Goal: Task Accomplishment & Management: Manage account settings

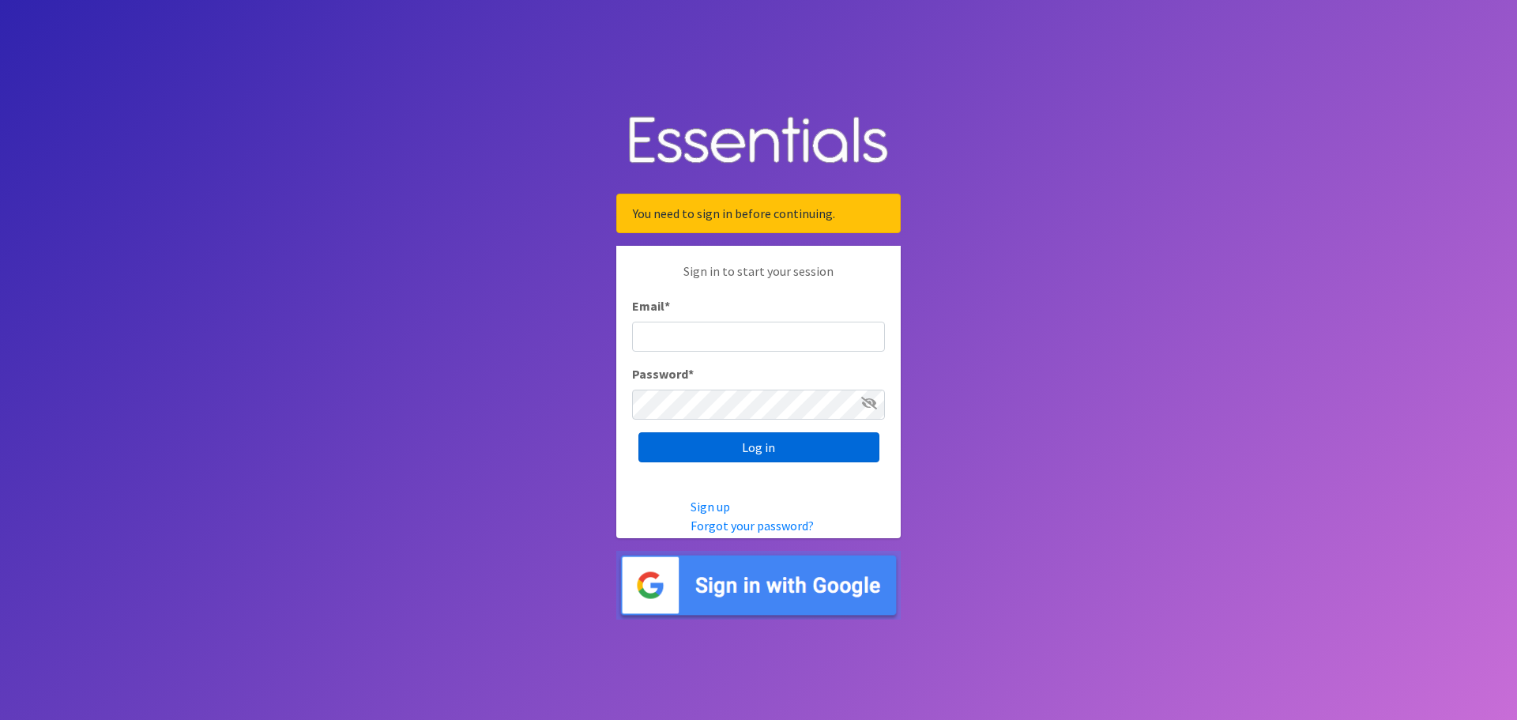
type input "dustin@lincolnhygienenetwork.org"
click at [790, 449] on input "Log in" at bounding box center [759, 447] width 241 height 30
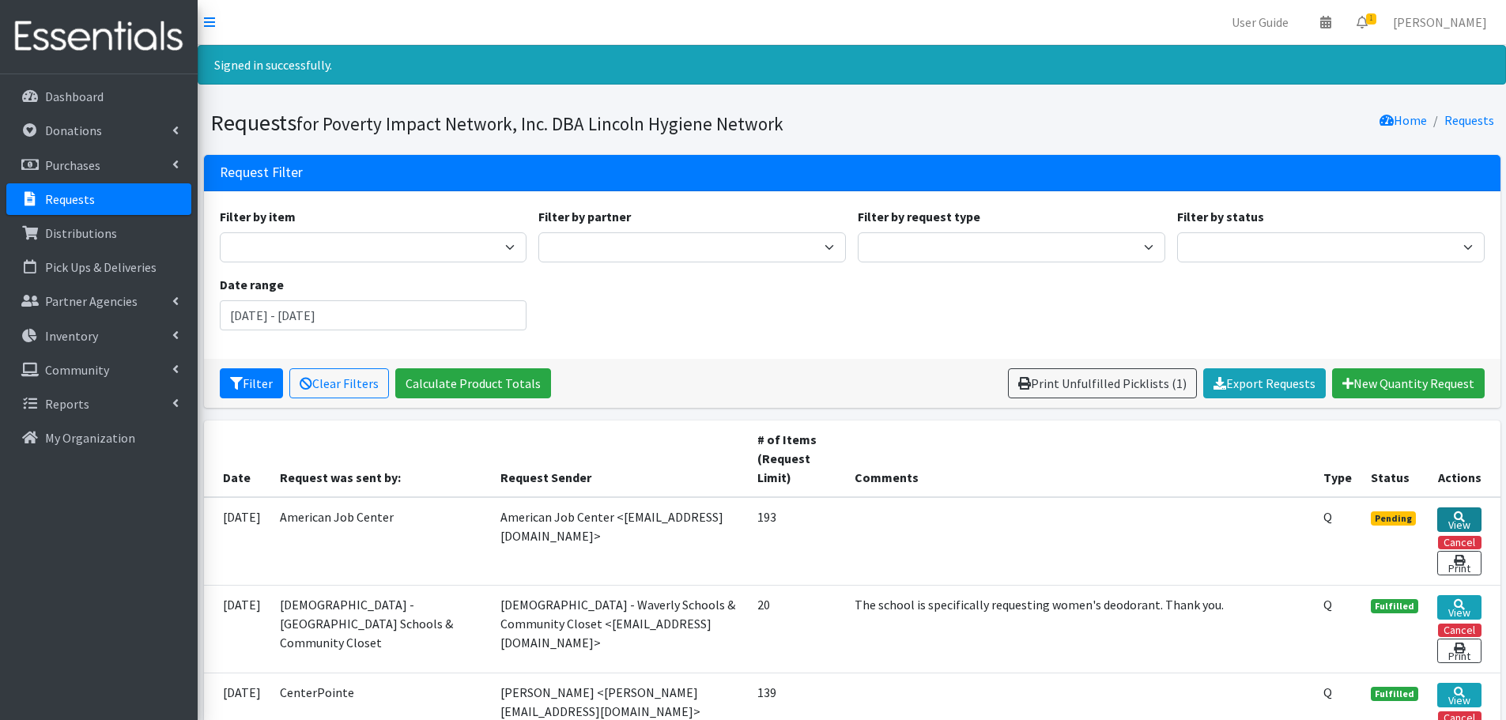
click at [1475, 519] on link "View" at bounding box center [1459, 519] width 44 height 25
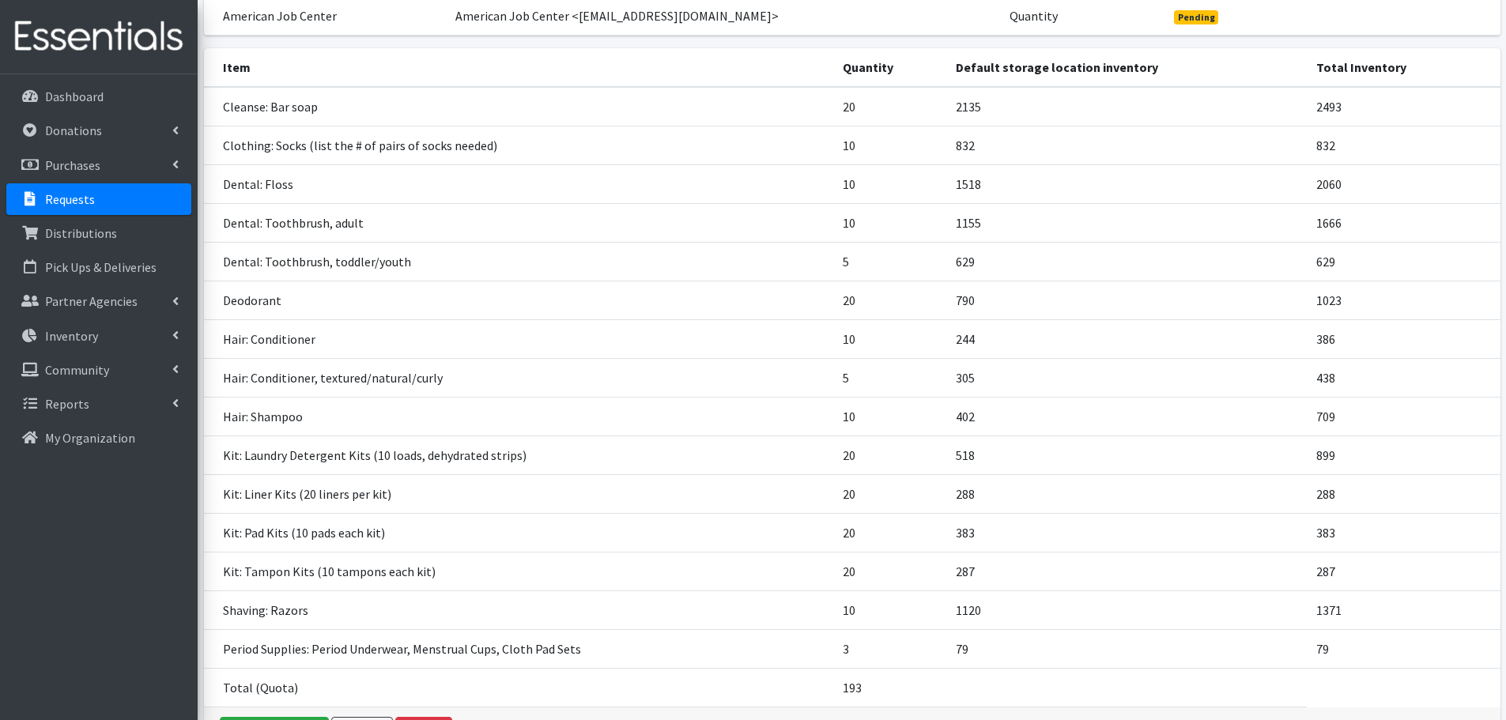
scroll to position [290, 0]
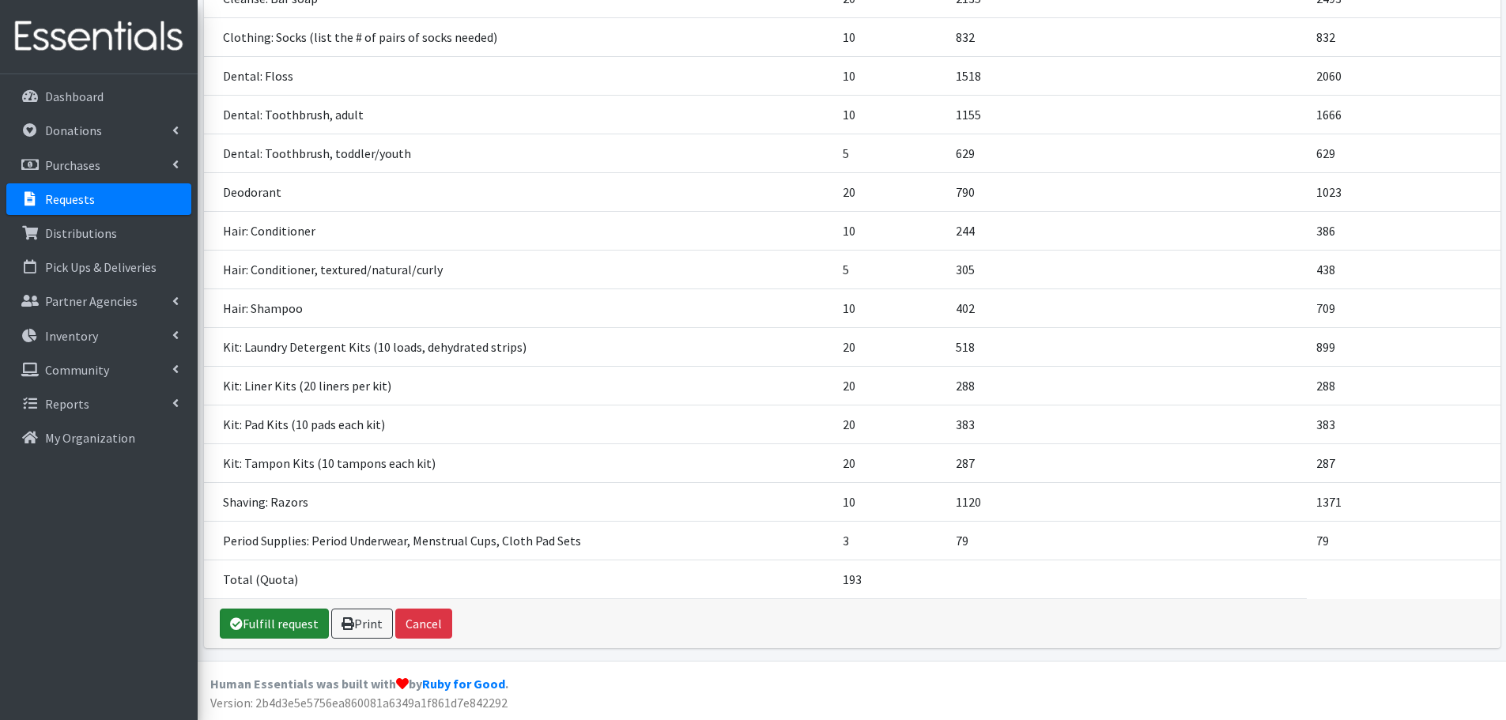
click at [280, 617] on link "Fulfill request" at bounding box center [274, 624] width 109 height 30
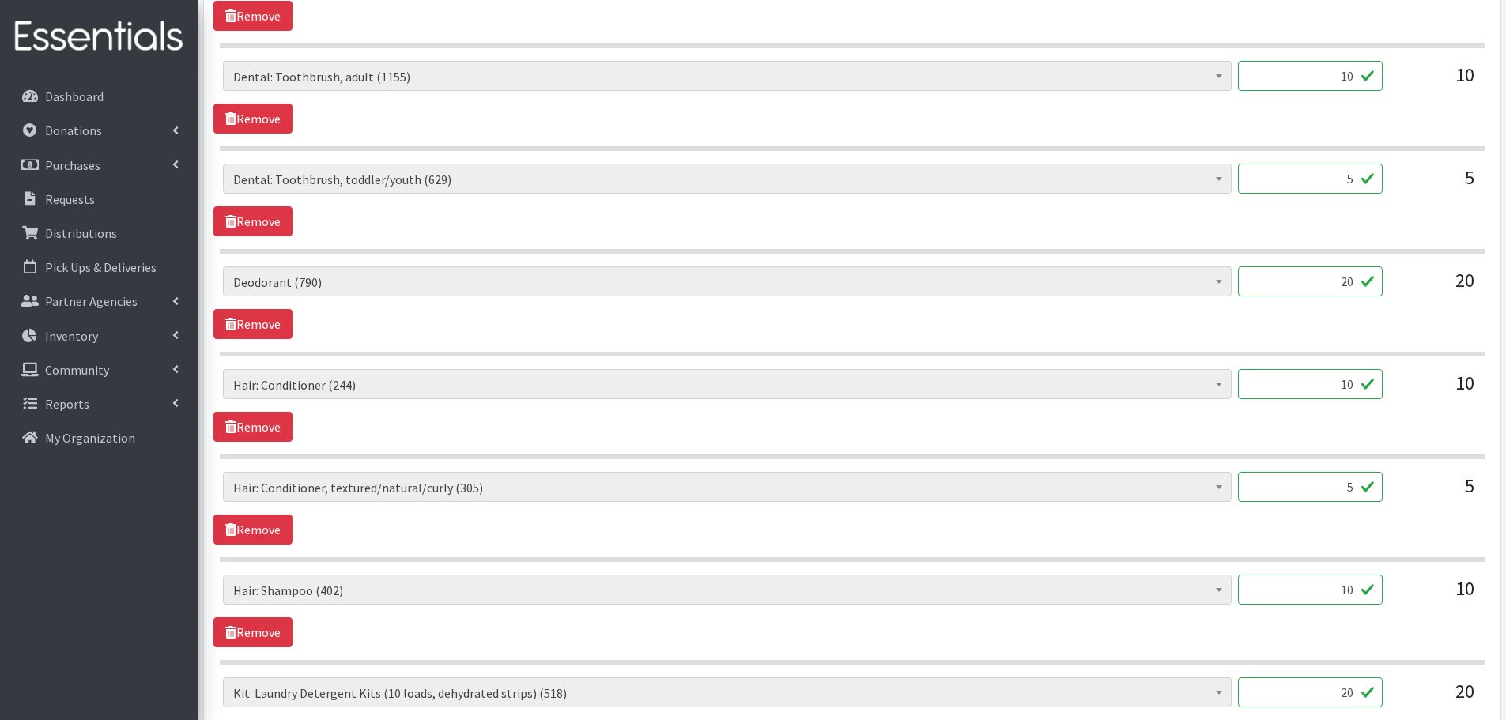
scroll to position [1205, 0]
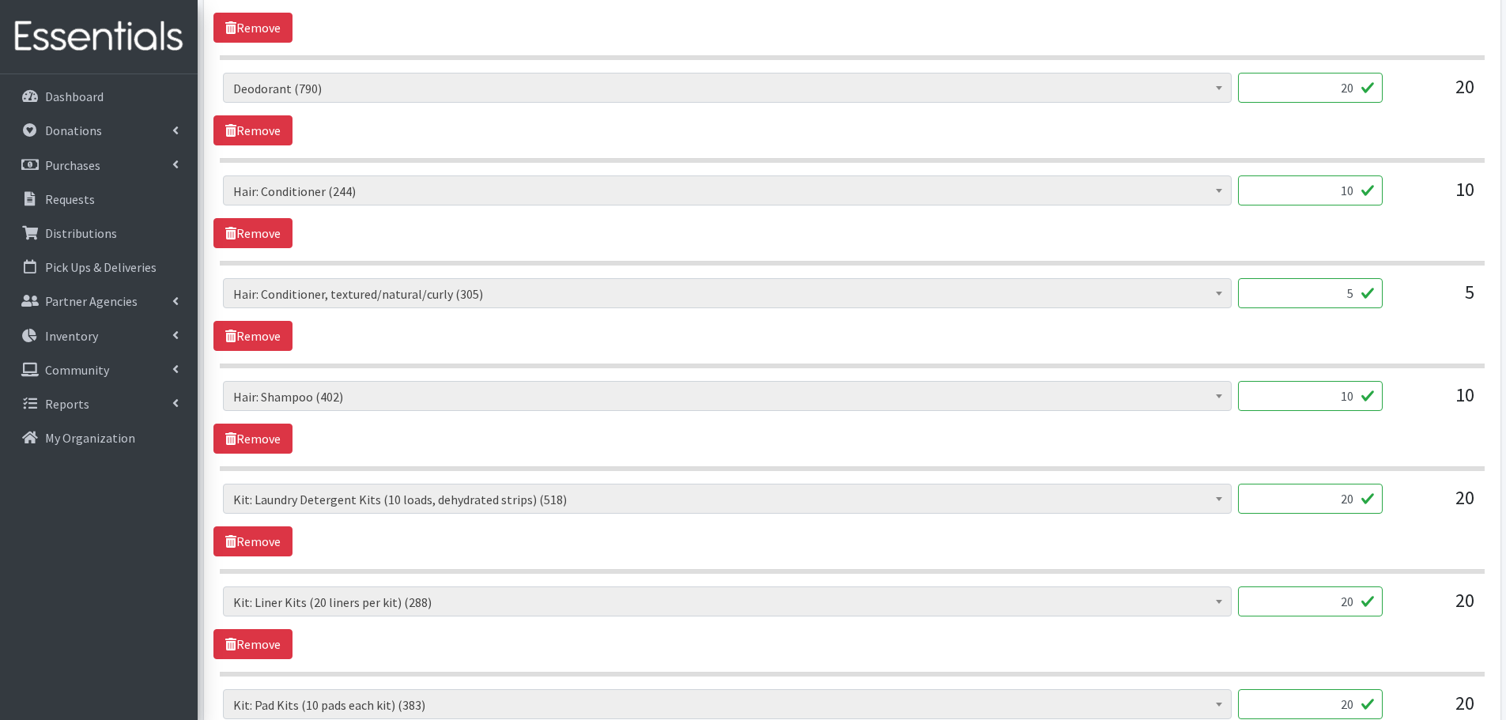
click at [1344, 195] on input "10" at bounding box center [1310, 190] width 145 height 30
type input "5"
click at [1140, 313] on span "Cleanse: Bar soap (2135) Cleanse: Laundry Detergent (store-packaged) (30) Clean…" at bounding box center [727, 299] width 1008 height 43
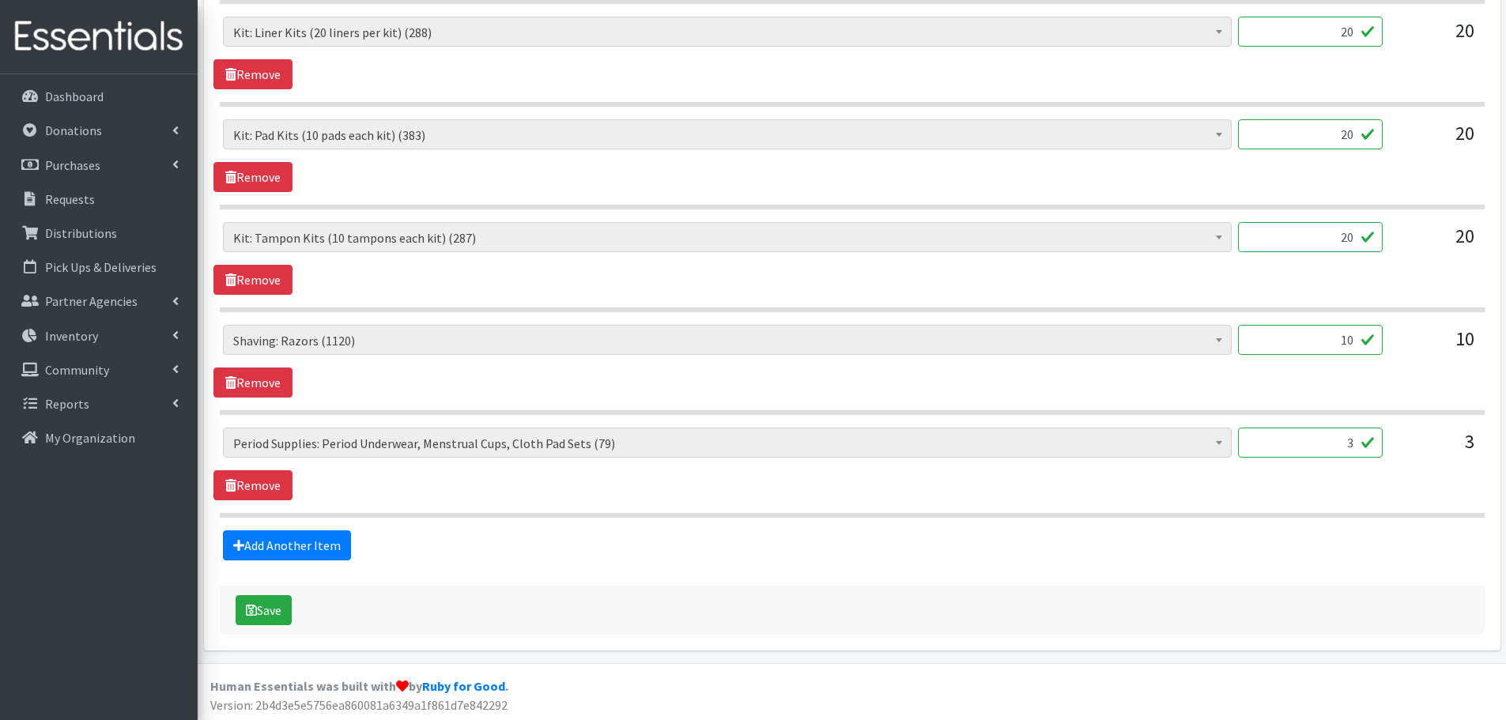
scroll to position [1777, 0]
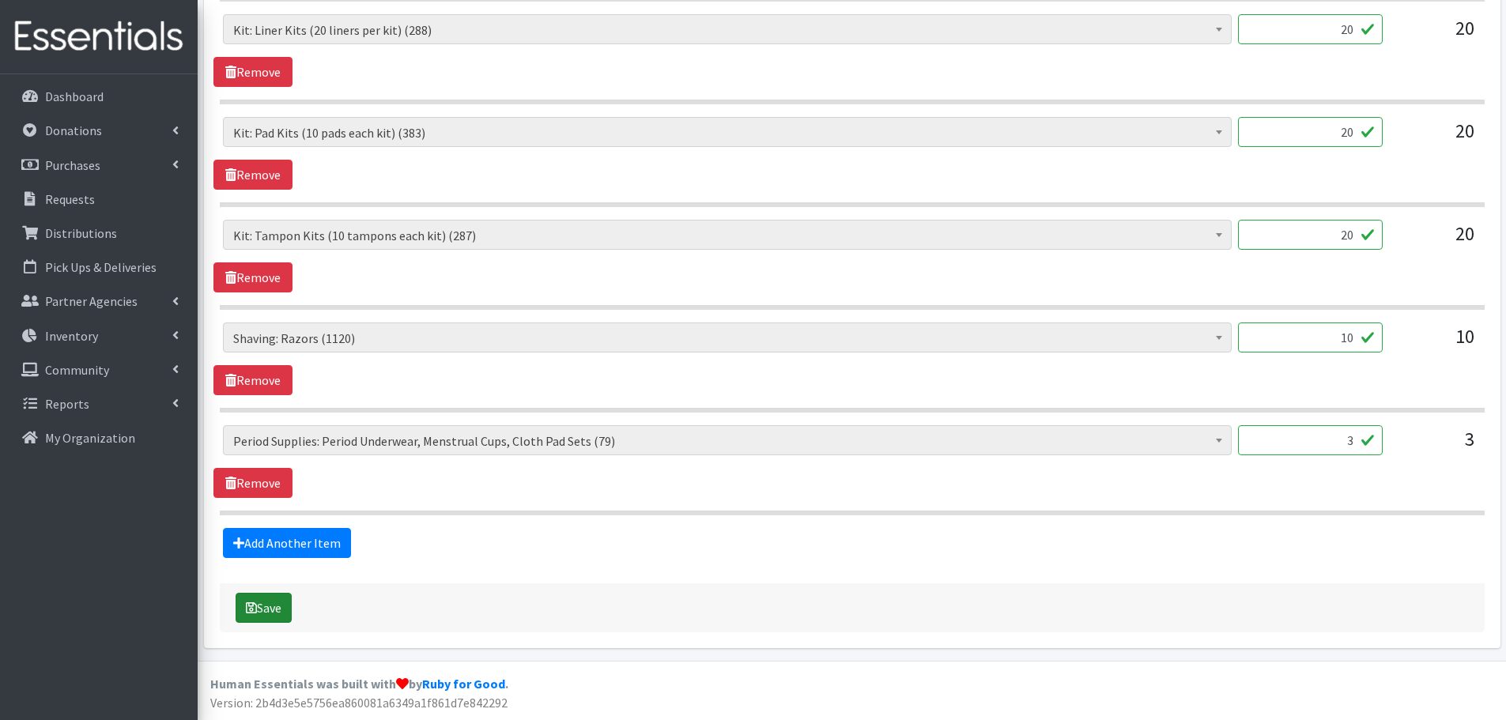
click at [258, 607] on button "Save" at bounding box center [264, 608] width 56 height 30
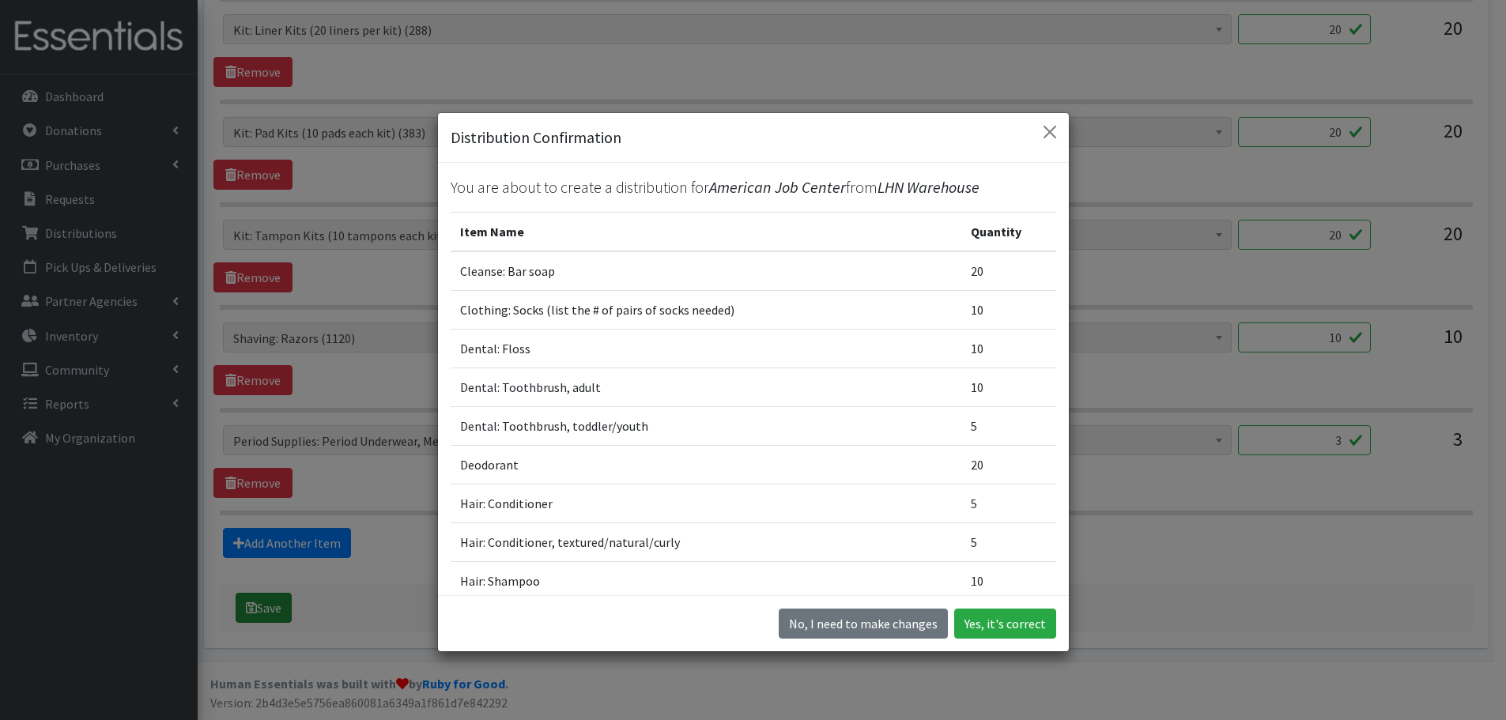
scroll to position [1751, 0]
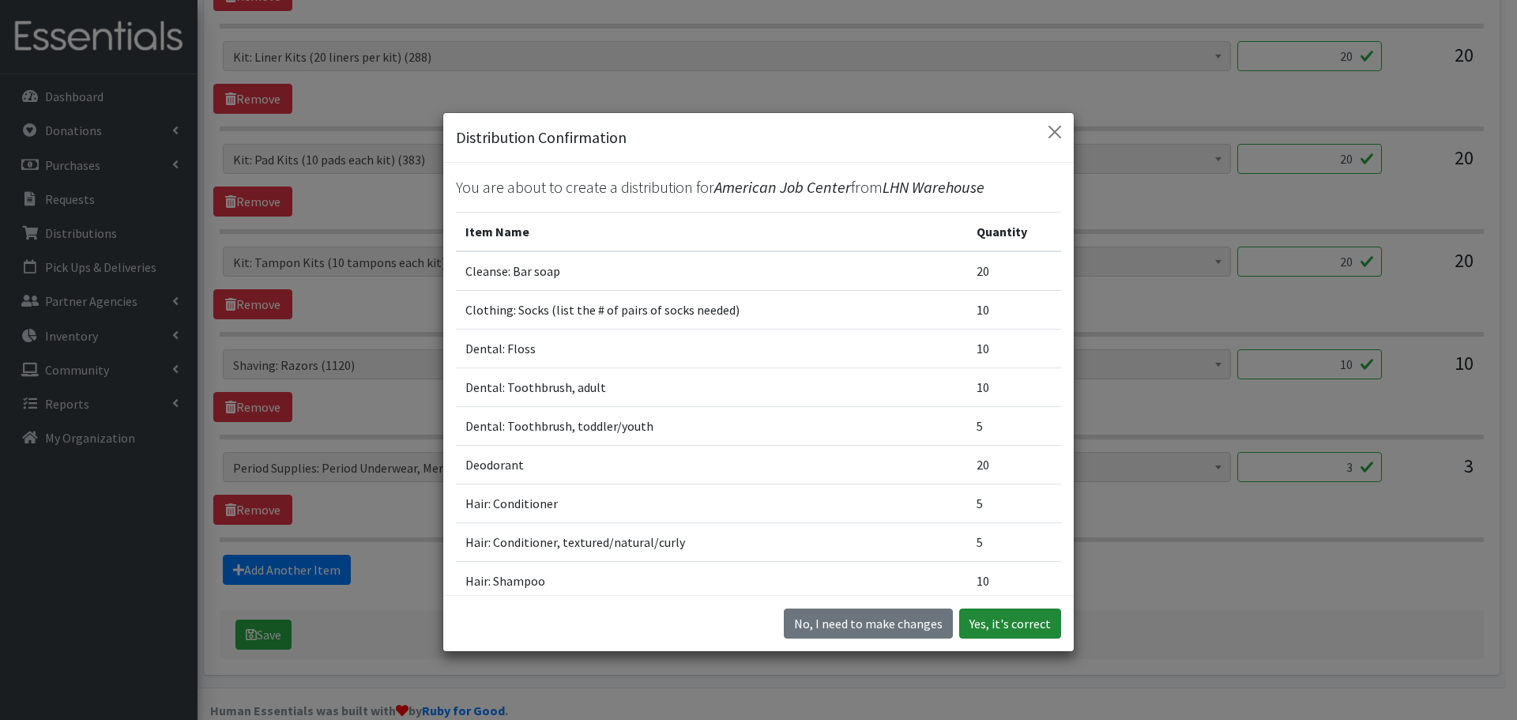
click at [997, 623] on button "Yes, it's correct" at bounding box center [1010, 624] width 102 height 30
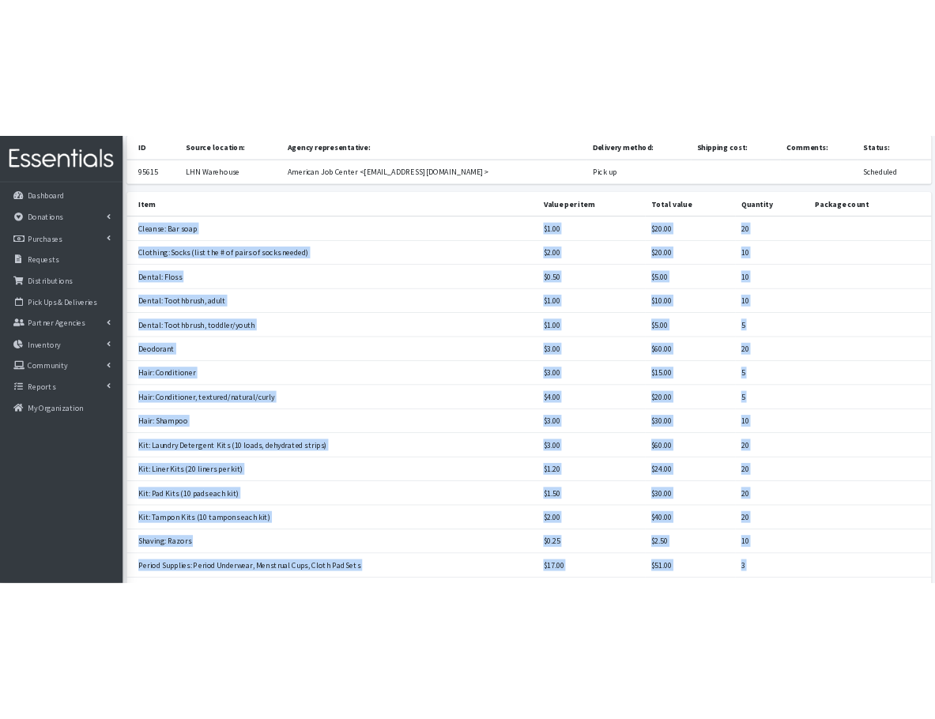
scroll to position [358, 0]
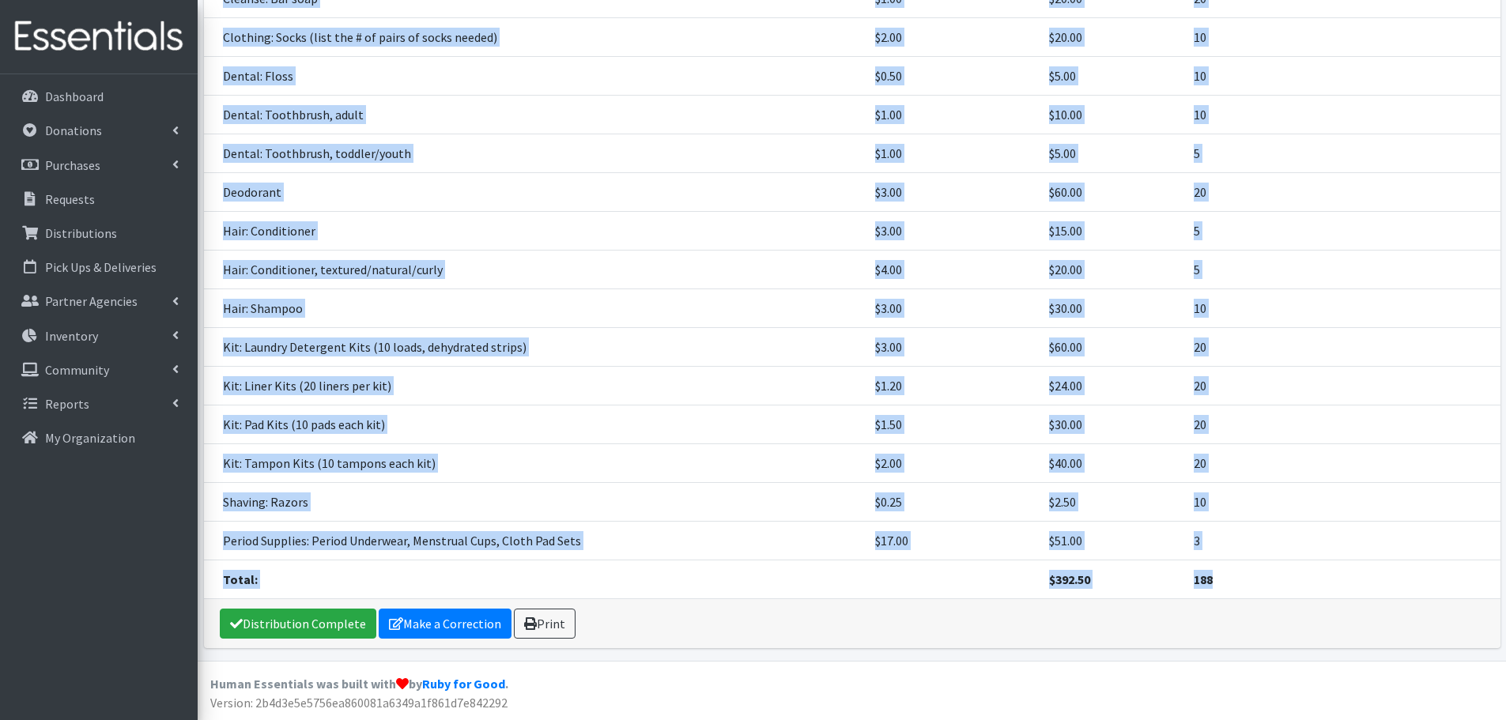
drag, startPoint x: 221, startPoint y: 254, endPoint x: 1249, endPoint y: 582, distance: 1079.5
click at [1249, 582] on tbody "Cleanse: Bar soap $1.00 $20.00 20 Clothing: Socks (list the # of pairs of socks…" at bounding box center [852, 289] width 1296 height 620
copy tbody "Cleanse: Bar soap $1.00 $20.00 20 Clothing: Socks (list the # of pairs of socks…"
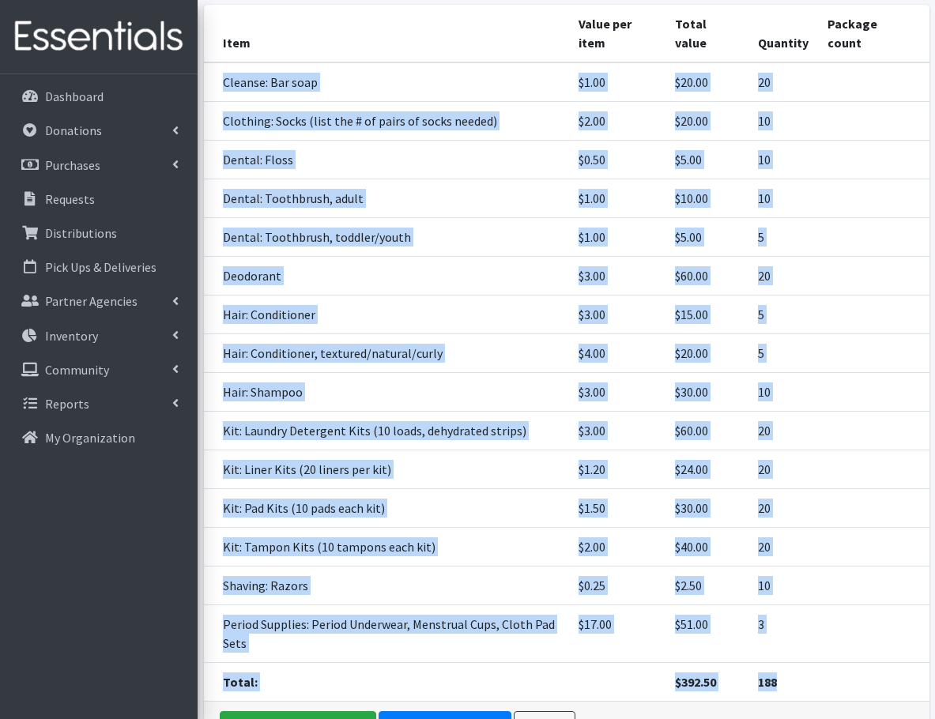
click at [577, 450] on td "$1.20" at bounding box center [617, 469] width 96 height 39
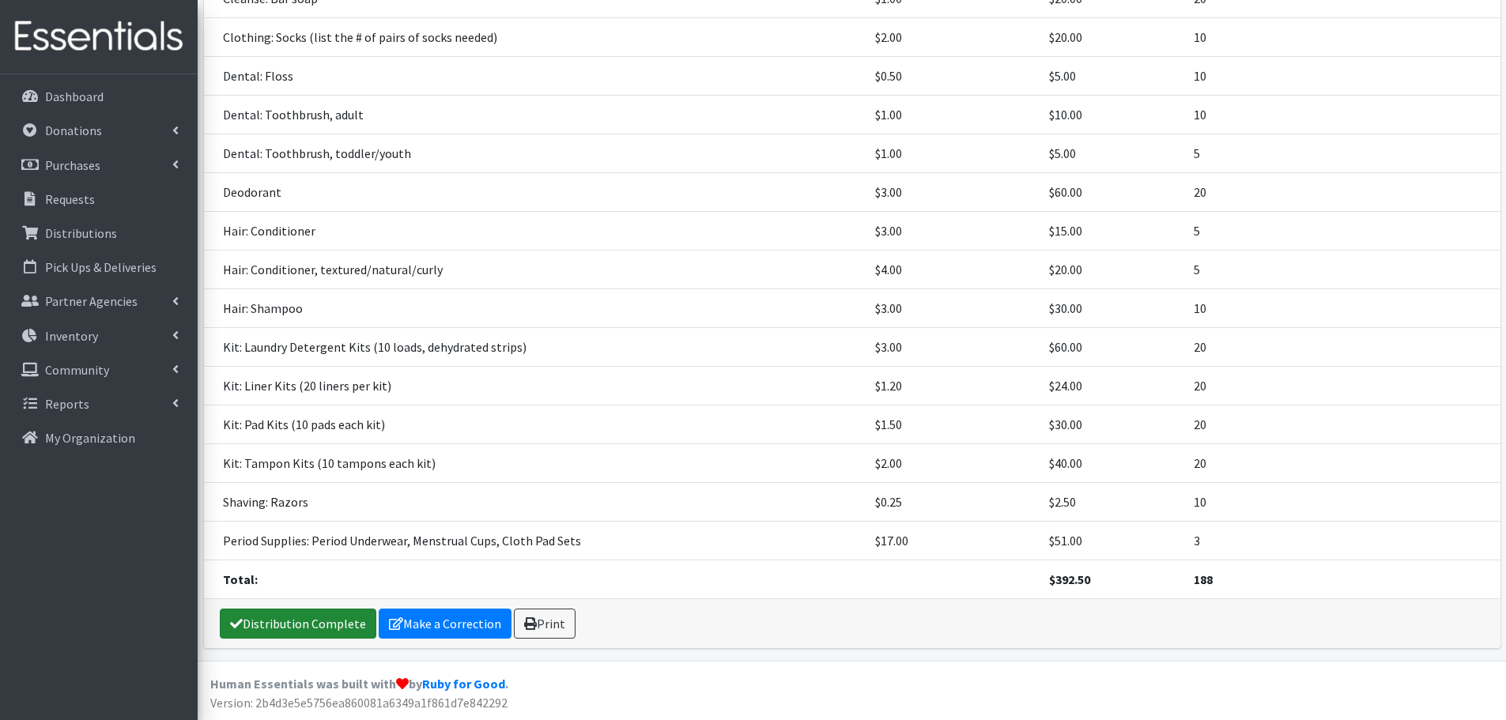
click at [322, 620] on link "Distribution Complete" at bounding box center [298, 624] width 156 height 30
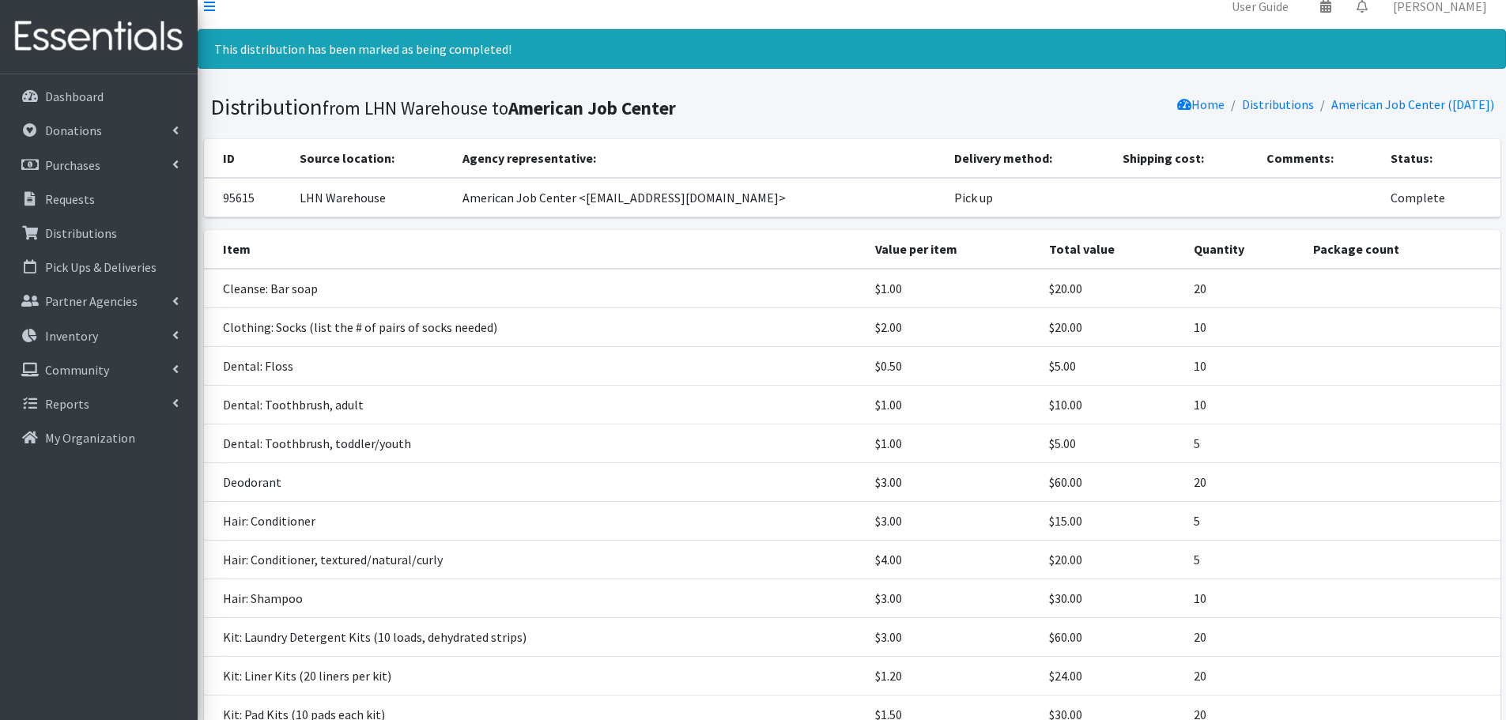
scroll to position [0, 0]
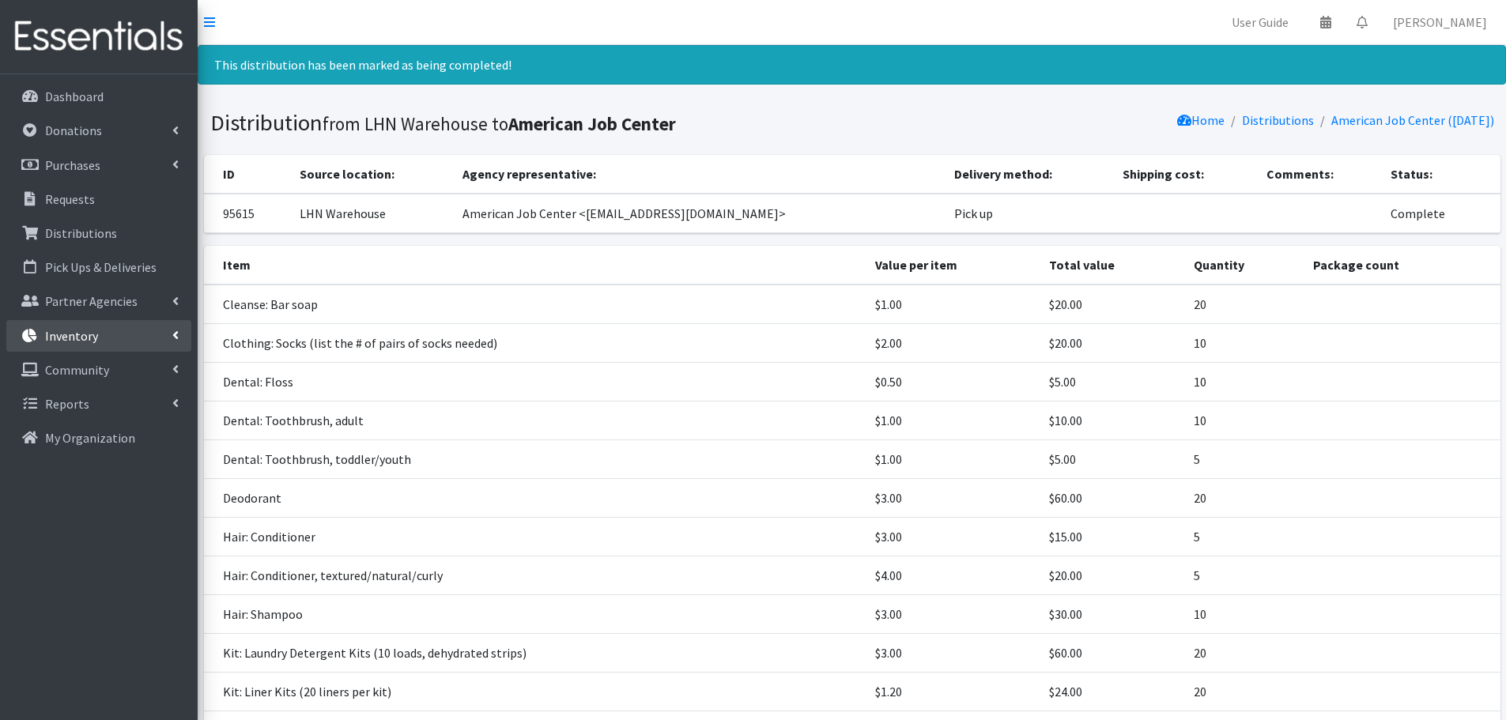
click at [92, 345] on link "Inventory" at bounding box center [98, 336] width 185 height 32
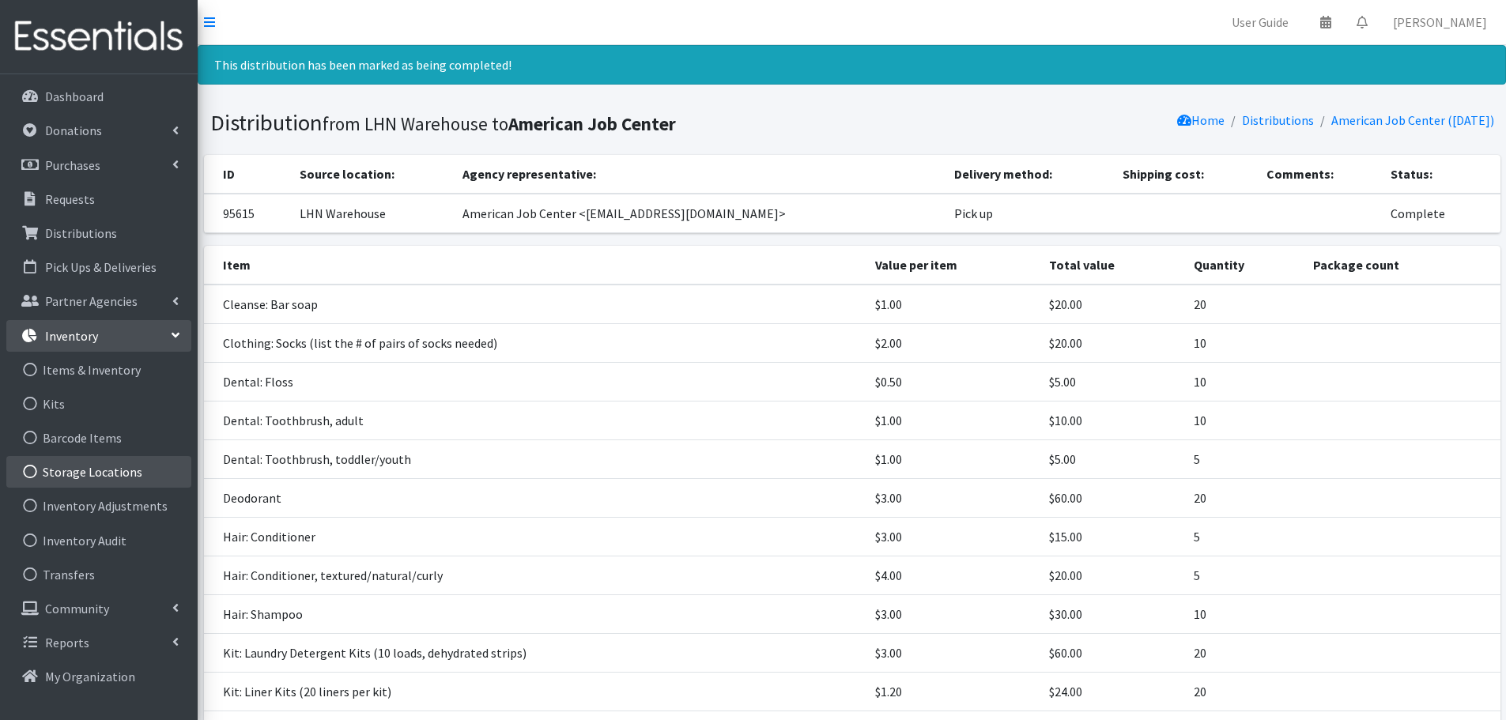
click at [95, 470] on link "Storage Locations" at bounding box center [98, 472] width 185 height 32
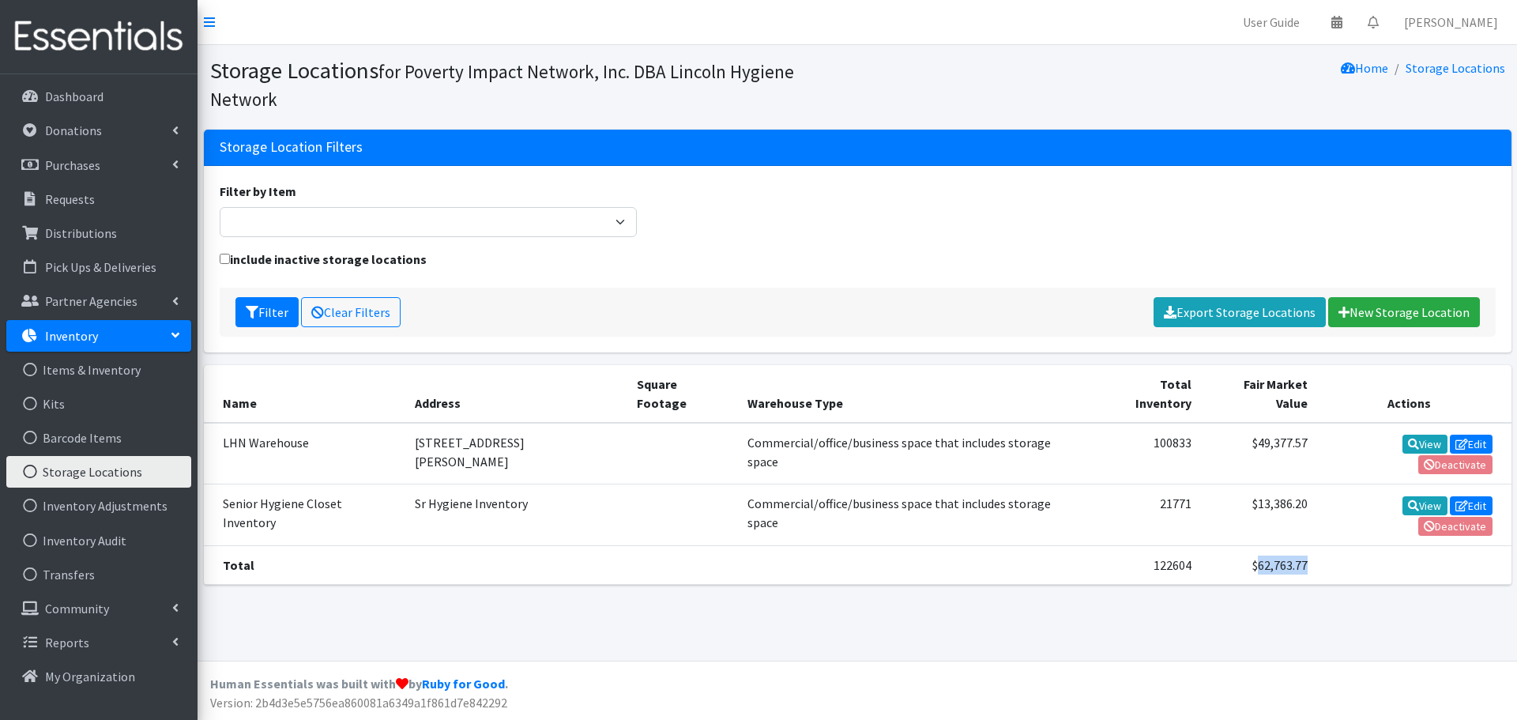
drag, startPoint x: 1299, startPoint y: 510, endPoint x: 1234, endPoint y: 511, distance: 65.6
click at [1234, 545] on tr "Total 122604 $62,763.77" at bounding box center [858, 564] width 1308 height 39
copy tr "62,763.77"
